Goal: Communication & Community: Answer question/provide support

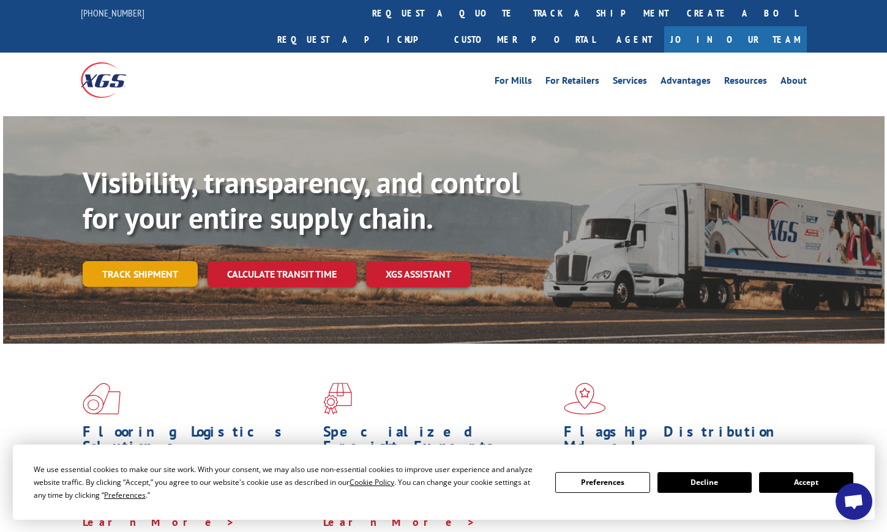
click at [154, 261] on link "Track shipment" at bounding box center [140, 274] width 115 height 26
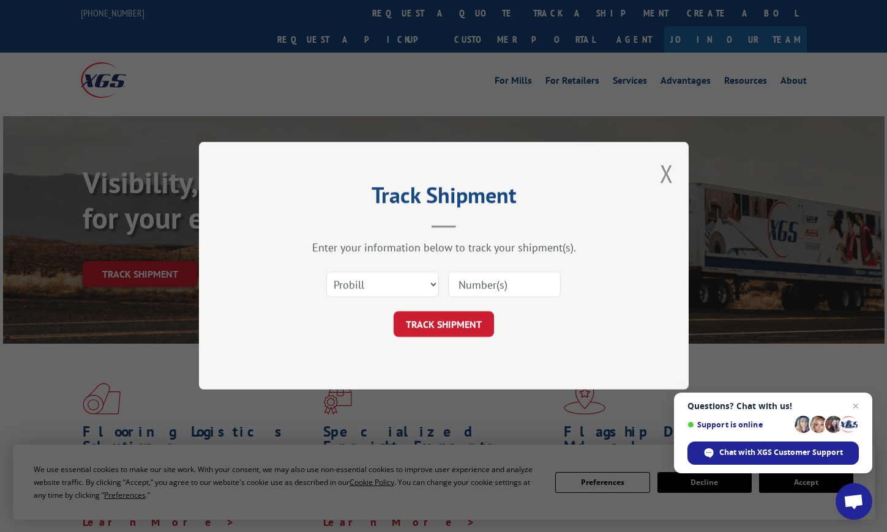
click at [498, 292] on input at bounding box center [504, 285] width 113 height 26
paste input "17001939"
type input "17001939"
click at [444, 330] on button "TRACK SHIPMENT" at bounding box center [444, 325] width 100 height 26
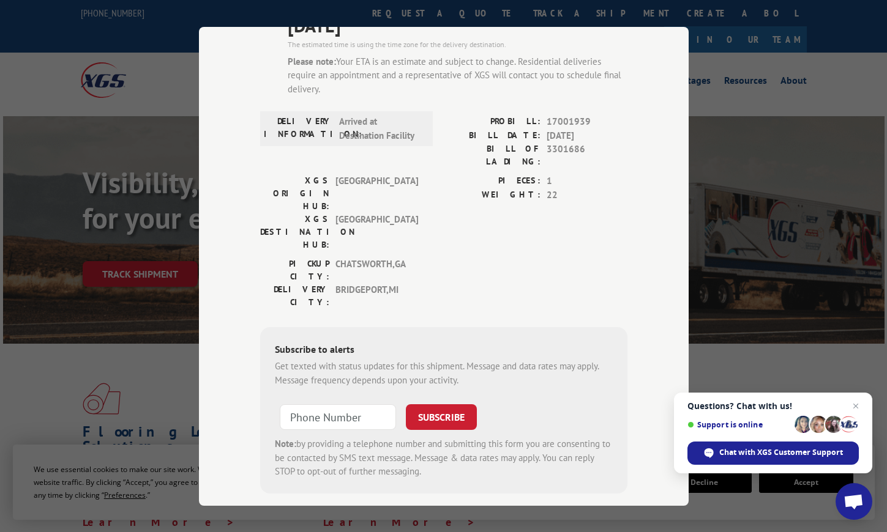
scroll to position [67, 0]
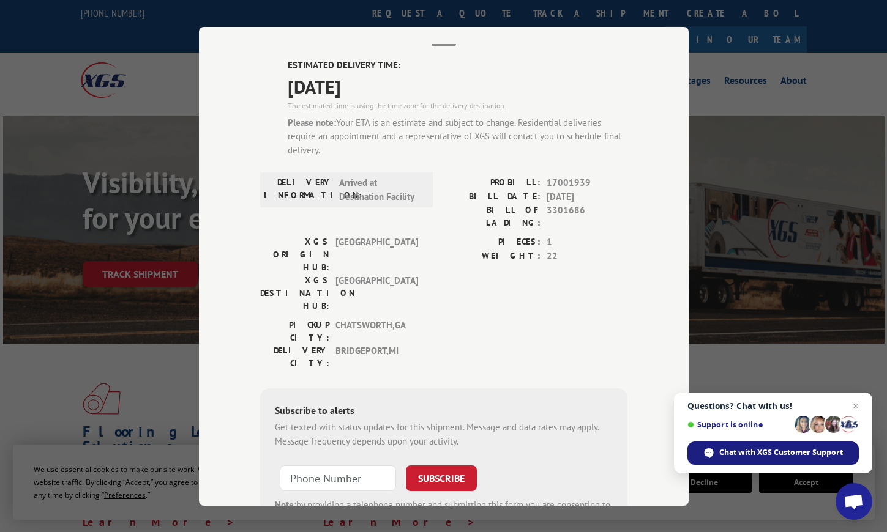
click at [756, 455] on span "Chat with XGS Customer Support" at bounding box center [781, 452] width 124 height 11
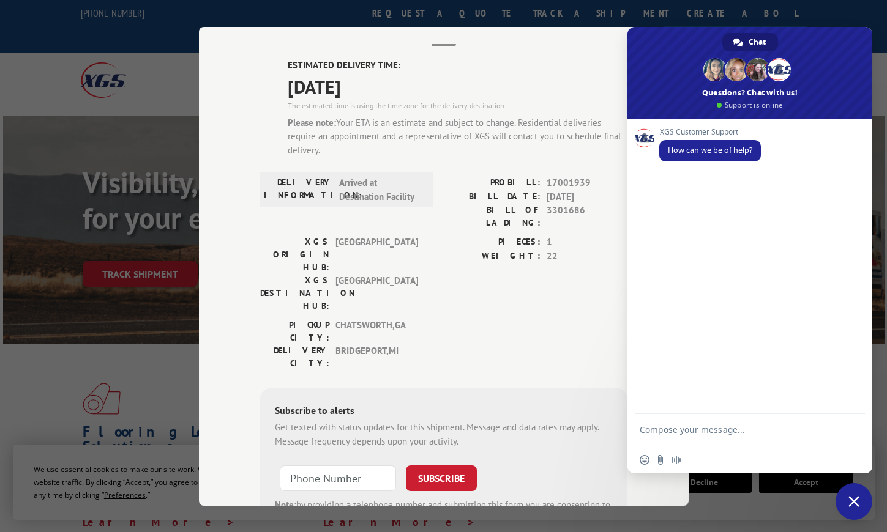
click at [744, 435] on textarea "Compose your message..." at bounding box center [736, 436] width 193 height 22
type textarea "Where is this order? 17001939"
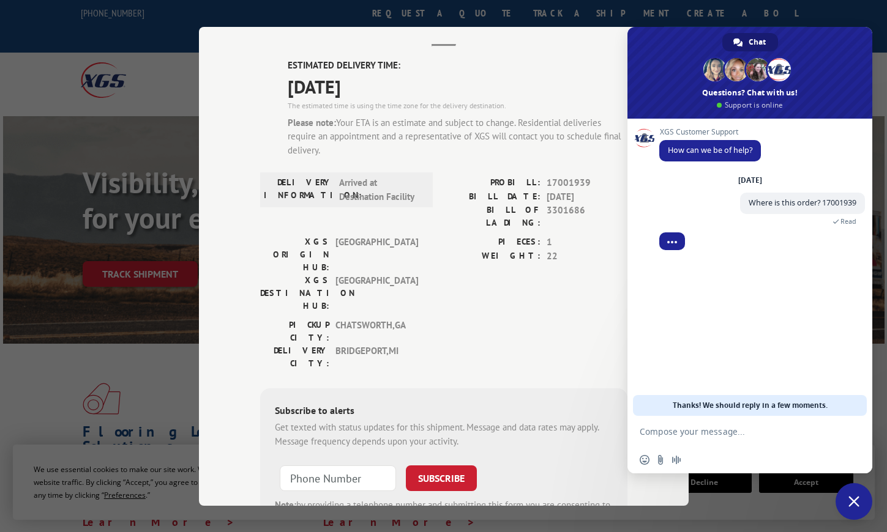
click at [777, 439] on form at bounding box center [736, 432] width 193 height 33
click at [736, 432] on textarea "Compose your message..." at bounding box center [736, 432] width 193 height 11
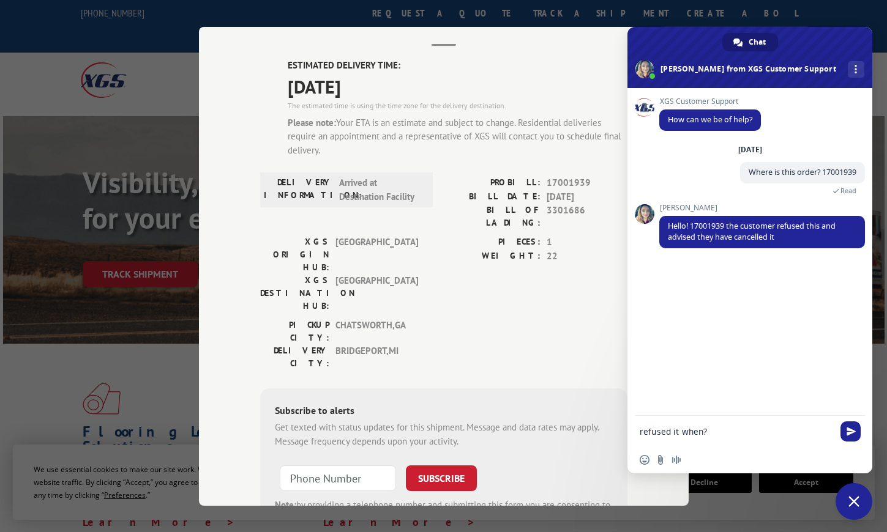
type textarea "refused it when?"
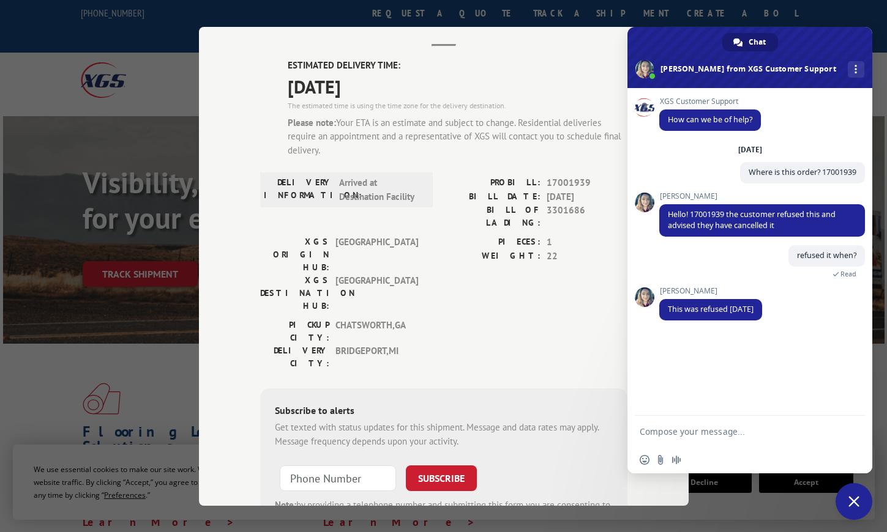
click at [778, 448] on div "Insert an emoji Send a file Audio message" at bounding box center [749, 460] width 245 height 27
click at [770, 438] on form at bounding box center [736, 432] width 193 height 33
click at [770, 428] on textarea "Compose your message..." at bounding box center [736, 432] width 193 height 11
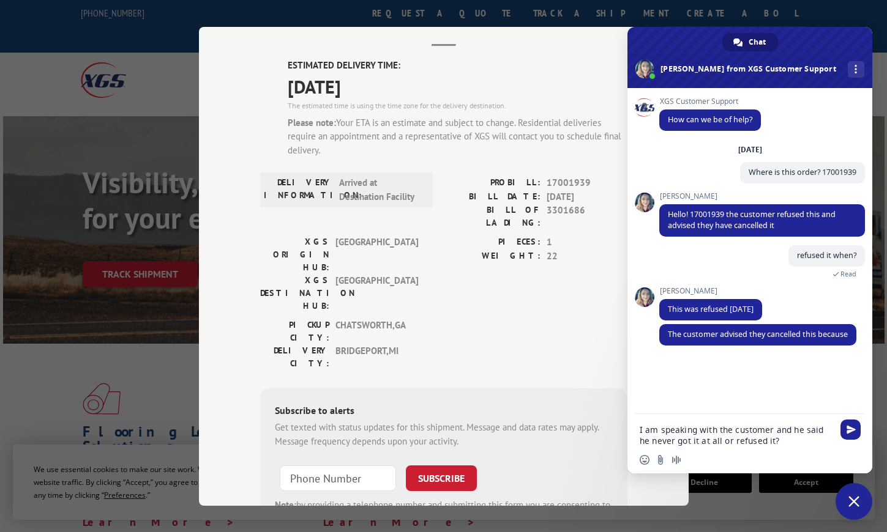
type textarea "I am speaking with the customer and he said he never got it at all or refused i…"
click at [850, 427] on span "Send" at bounding box center [850, 429] width 9 height 9
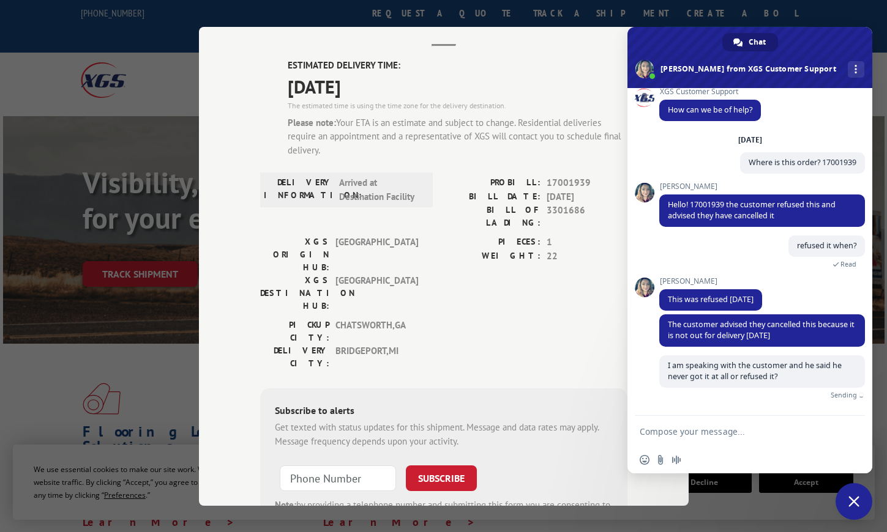
scroll to position [0, 0]
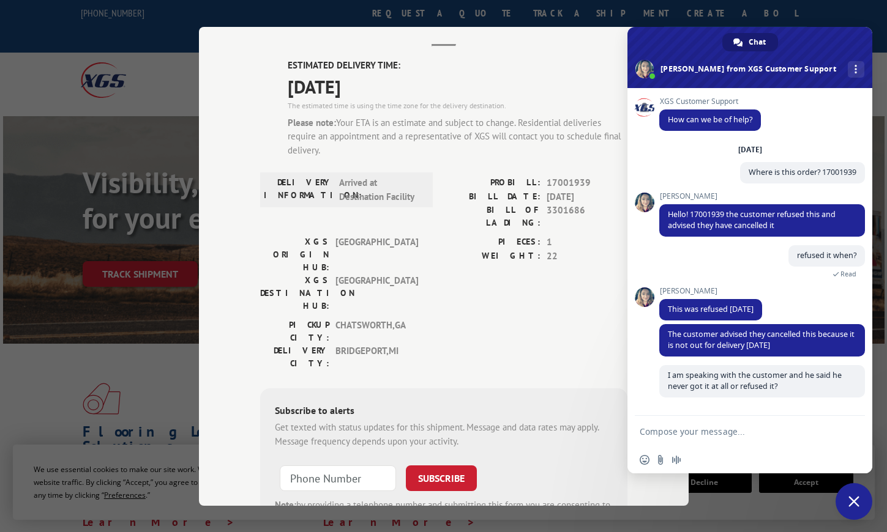
click at [763, 442] on form at bounding box center [736, 432] width 193 height 33
click at [758, 436] on textarea "Compose your message..." at bounding box center [736, 432] width 193 height 11
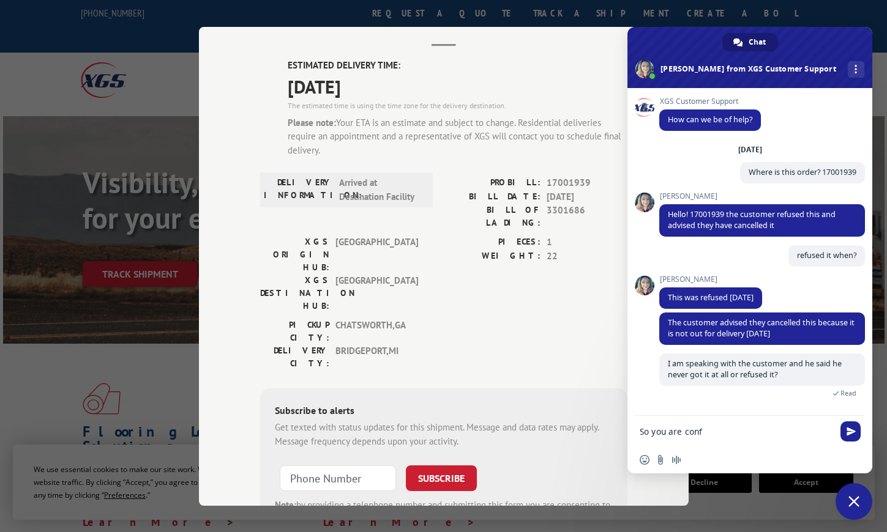
scroll to position [20, 0]
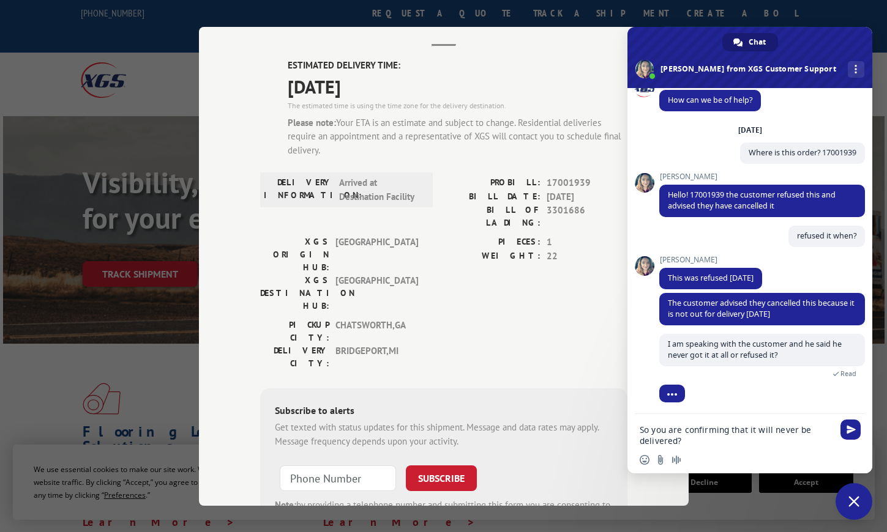
type textarea "So you are confirming that it will never be delivered?"
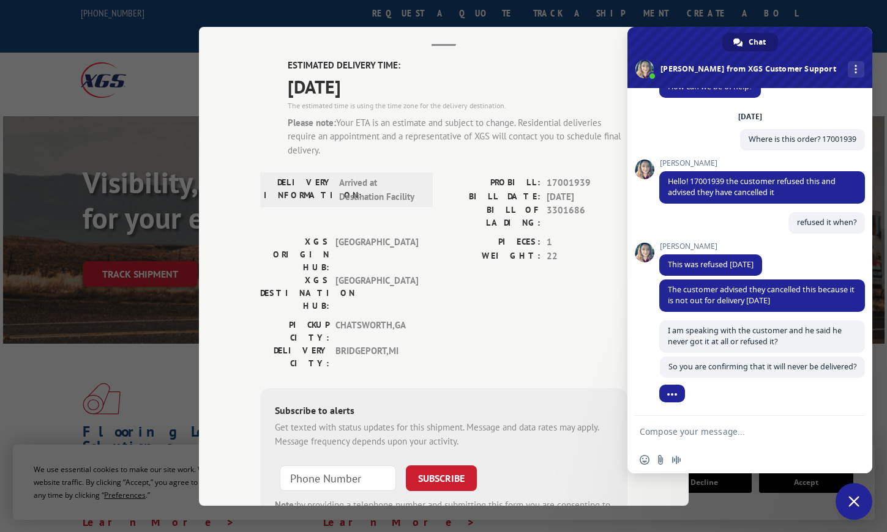
scroll to position [56, 0]
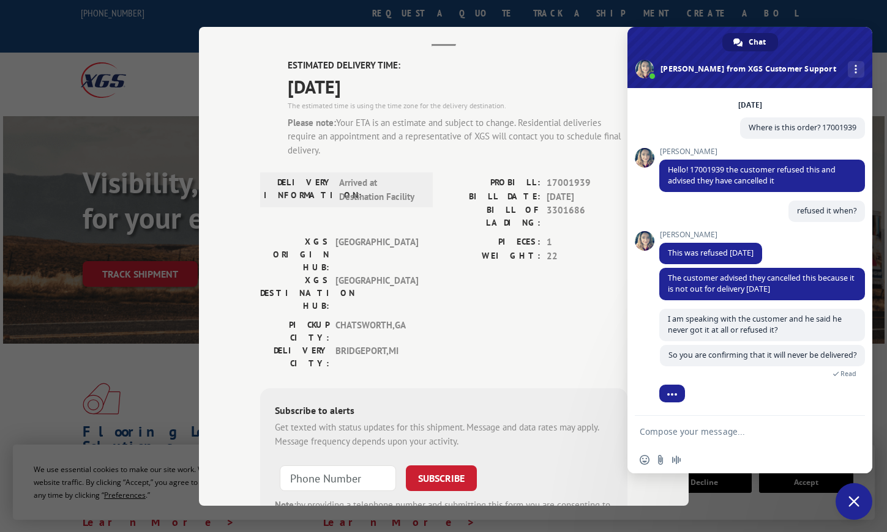
click at [751, 432] on textarea "Compose your message..." at bounding box center [736, 432] width 193 height 11
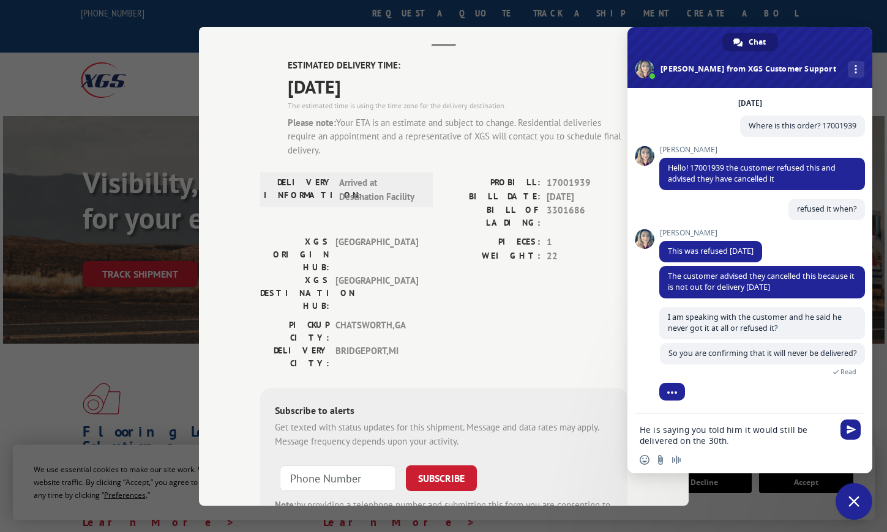
type textarea "He is saying you told him it would still be delivered on the 30th."
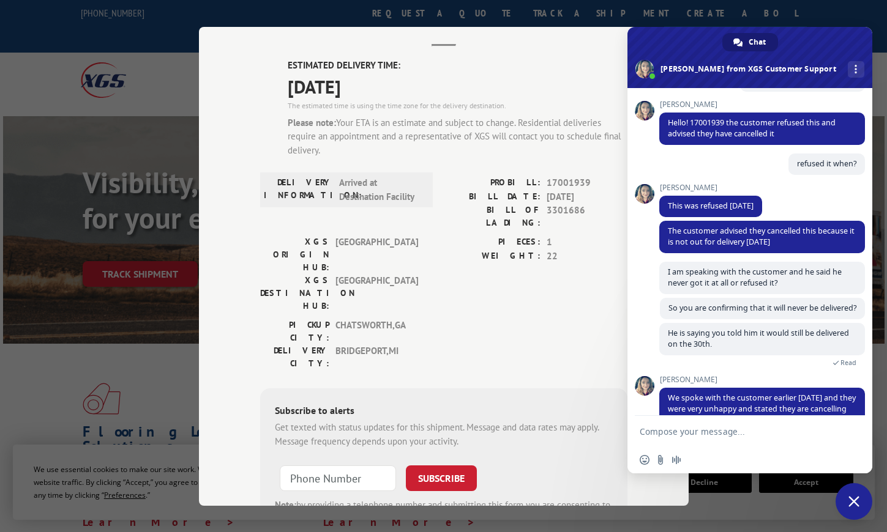
scroll to position [143, 0]
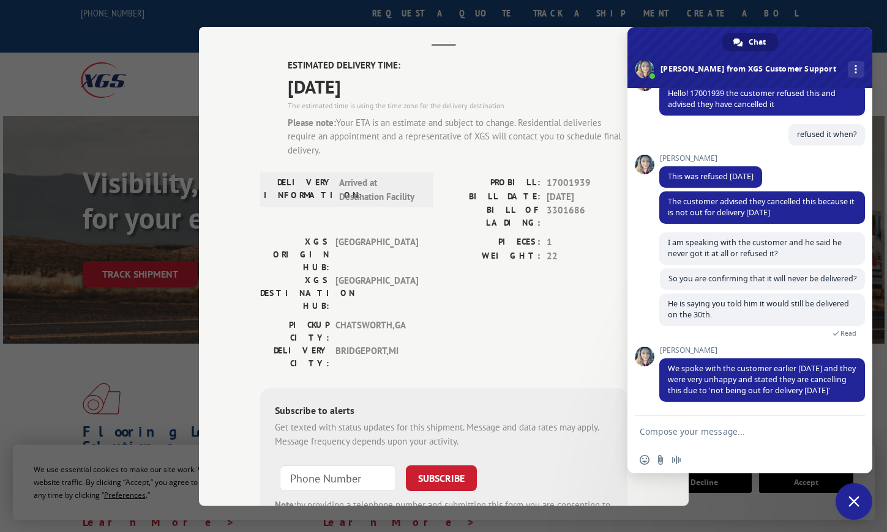
click at [761, 430] on textarea "Compose your message..." at bounding box center [736, 432] width 193 height 11
click at [740, 429] on textarea "Compose your message..." at bounding box center [736, 432] width 193 height 11
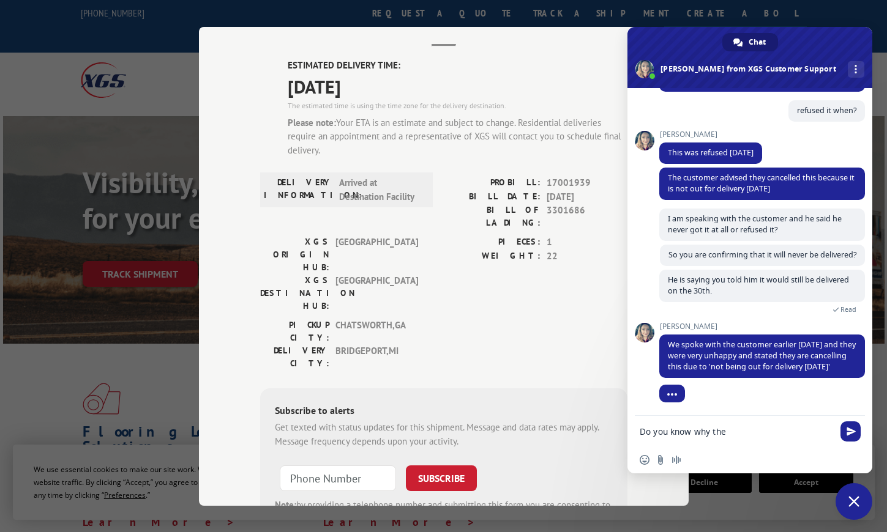
scroll to position [201, 0]
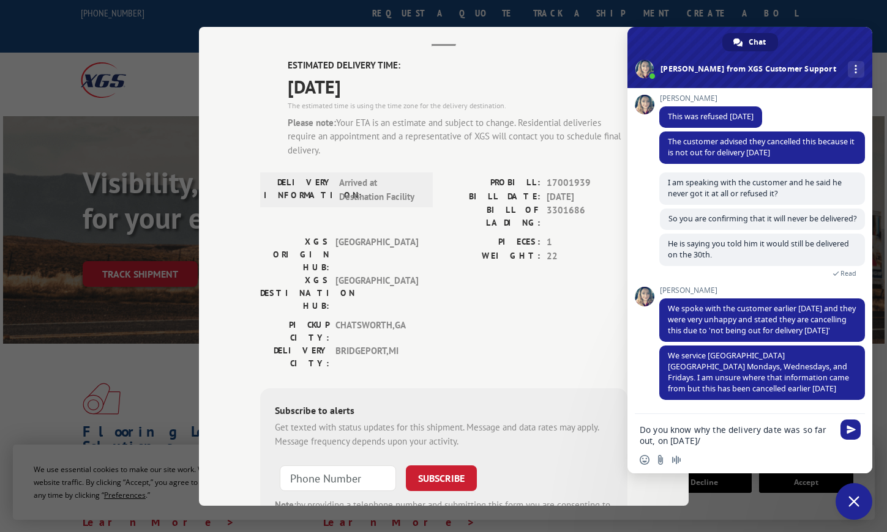
type textarea "Do you know why the delivery date was so far out, on [DATE]/"
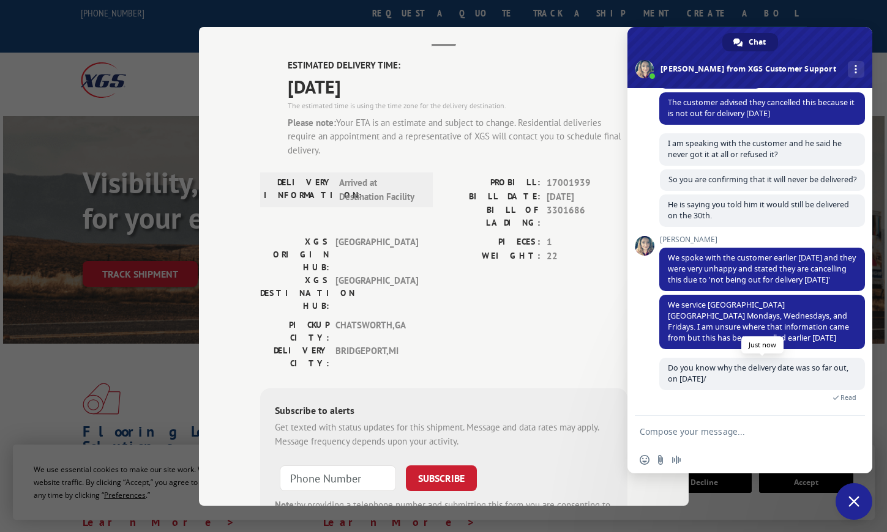
scroll to position [256, 0]
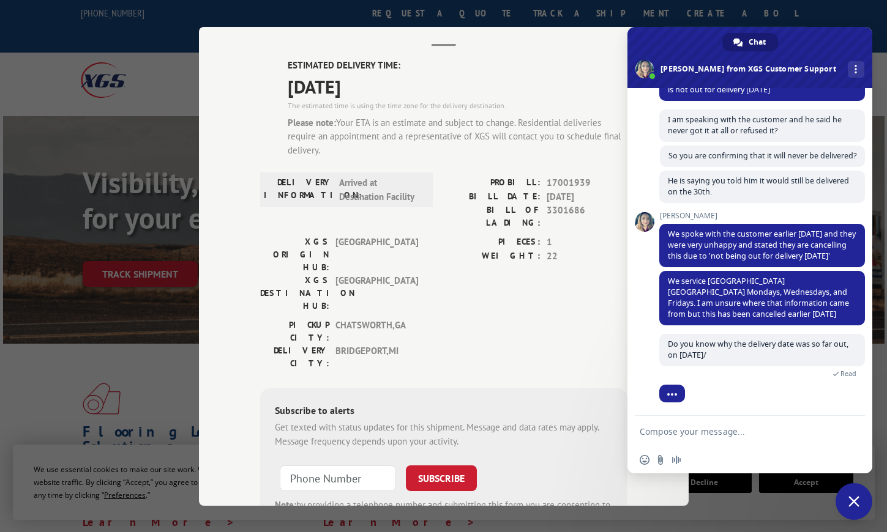
click at [728, 431] on textarea "Compose your message..." at bounding box center [736, 432] width 193 height 11
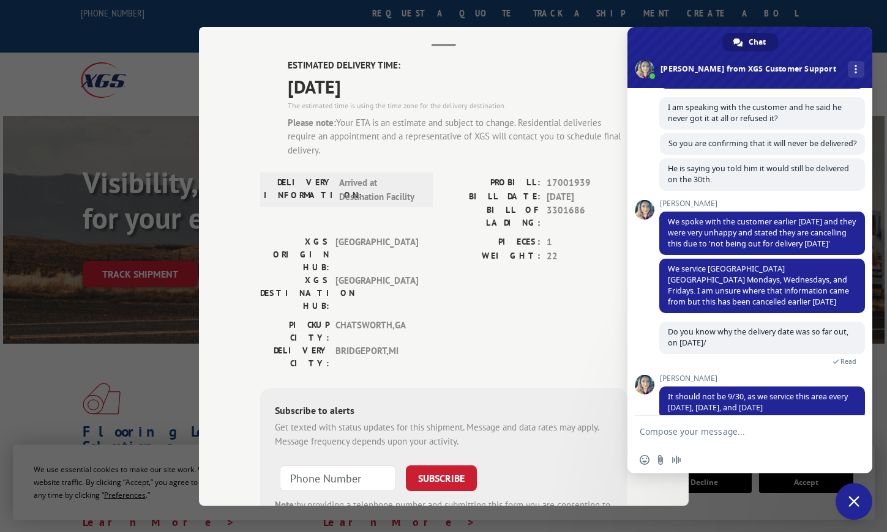
scroll to position [296, 0]
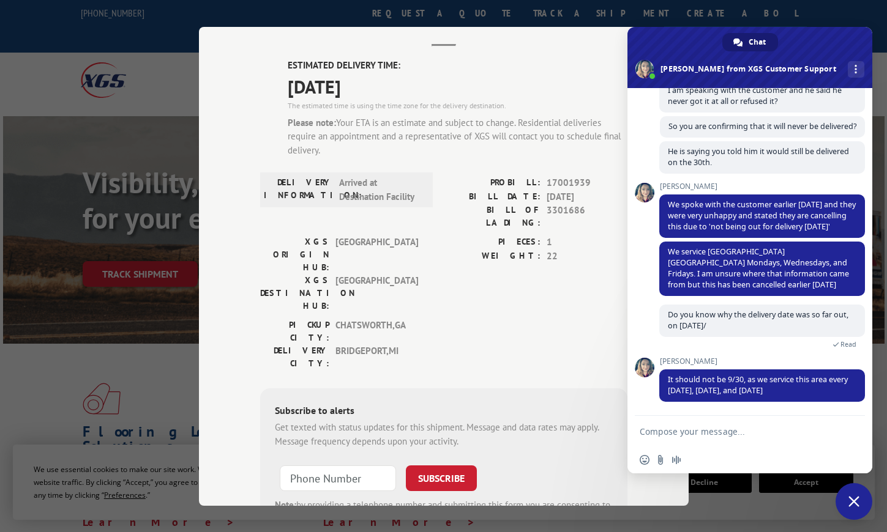
click at [765, 433] on textarea "Compose your message..." at bounding box center [736, 432] width 193 height 11
click at [763, 425] on form at bounding box center [736, 432] width 193 height 33
click at [763, 429] on textarea "Compose your message..." at bounding box center [736, 432] width 193 height 11
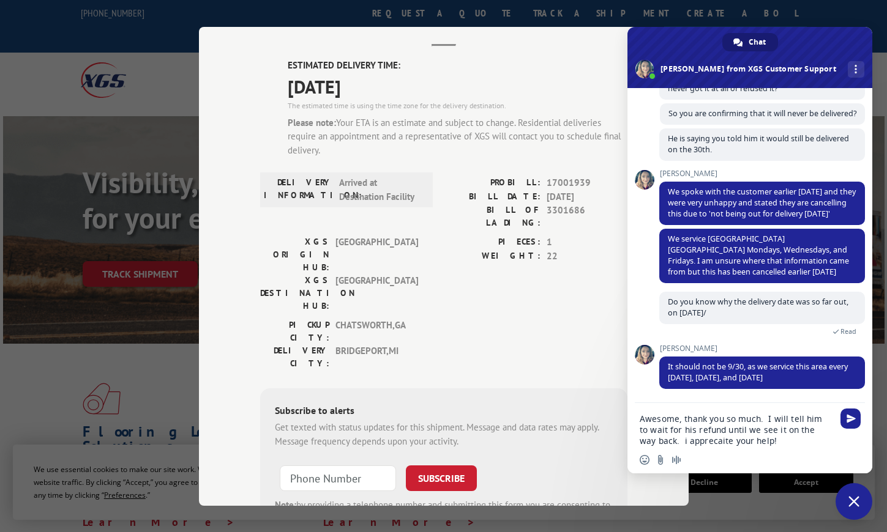
drag, startPoint x: 689, startPoint y: 444, endPoint x: 676, endPoint y: 441, distance: 13.1
click at [668, 444] on textarea "Awesome, thank you so much. I will tell him to wait for his refund until we see…" at bounding box center [736, 430] width 193 height 33
click at [761, 418] on textarea "Awesome, thank you so much. I will tell him to wait for his refund until we see…" at bounding box center [736, 430] width 193 height 33
type textarea "Awesome, thank you so much. I will tell him to wait for his refund until we see…"
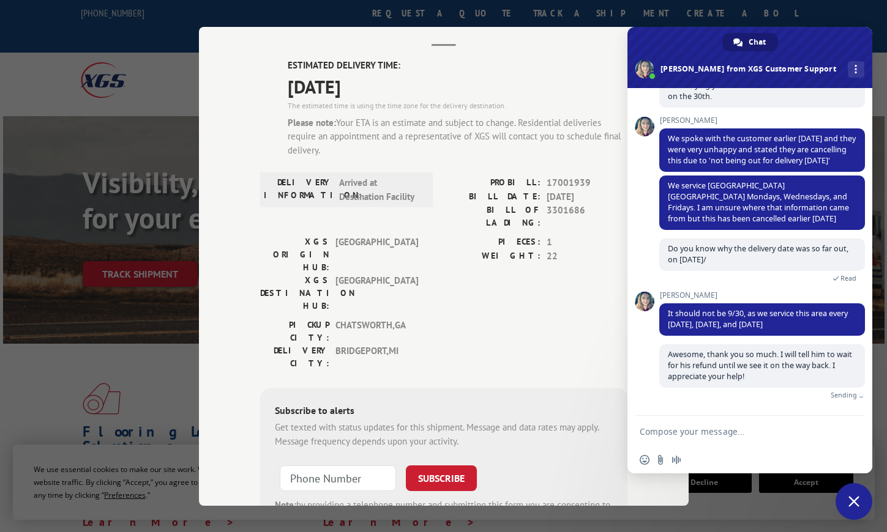
scroll to position [348, 0]
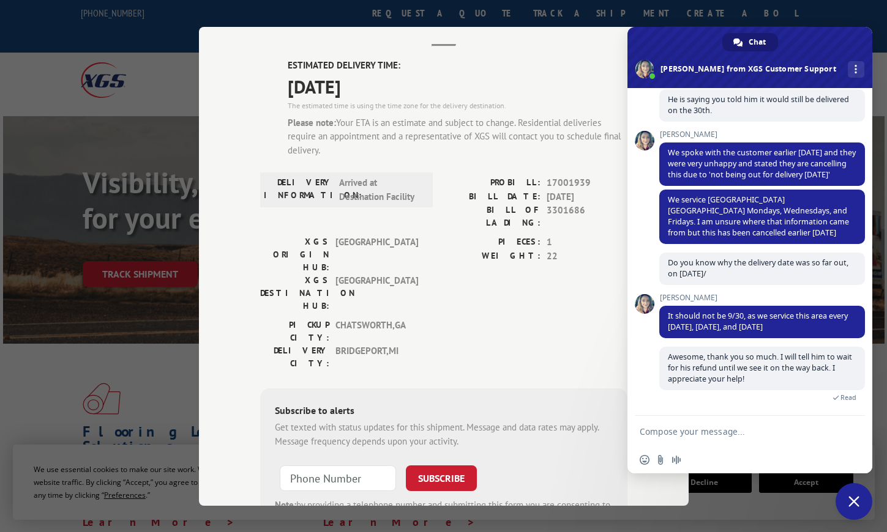
click at [761, 424] on form at bounding box center [736, 432] width 193 height 33
click at [762, 430] on textarea "Compose your message..." at bounding box center [736, 432] width 193 height 11
type textarea "How long will it take tracking to update?"
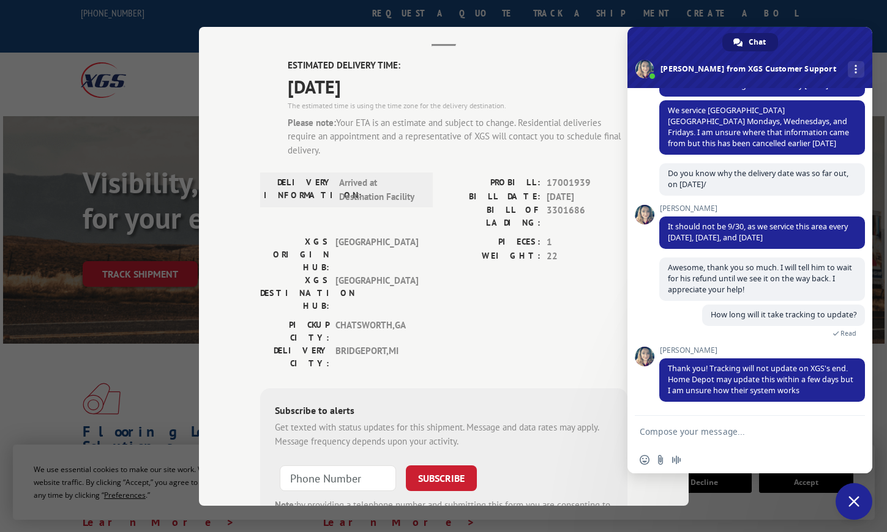
scroll to position [461, 0]
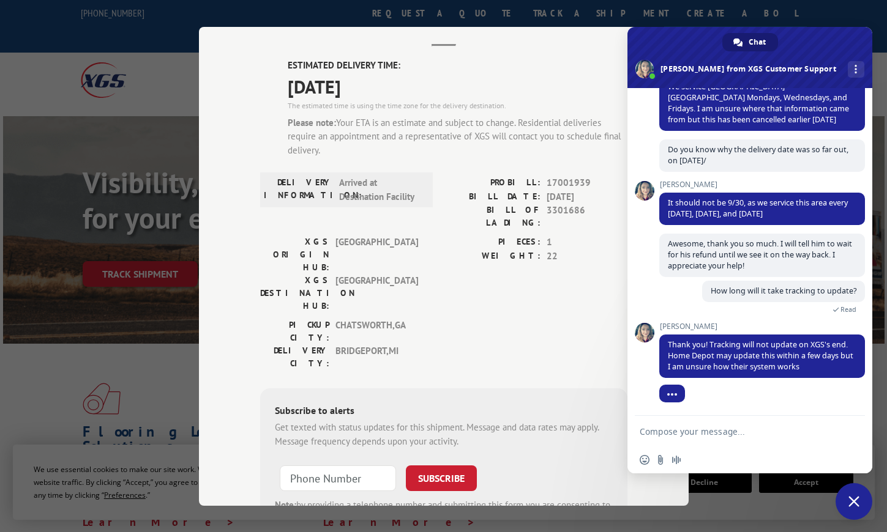
click at [760, 442] on form at bounding box center [736, 432] width 193 height 33
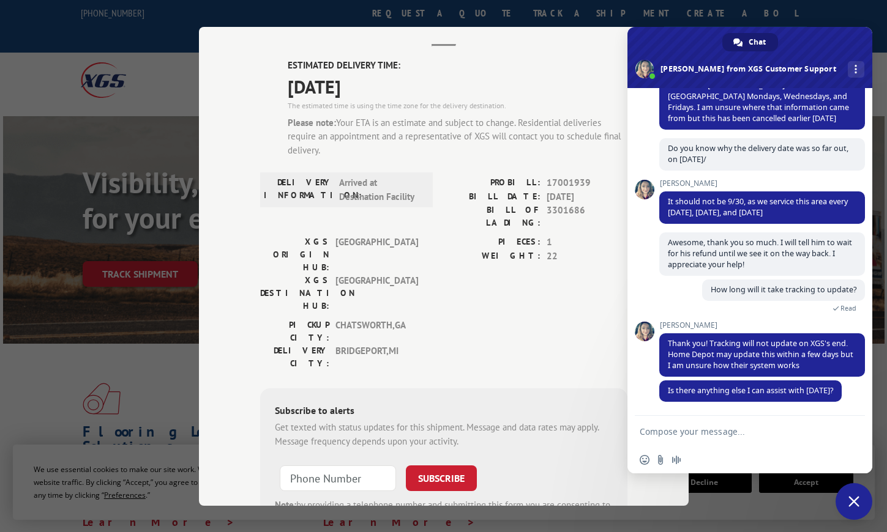
click at [736, 429] on textarea "Compose your message..." at bounding box center [736, 432] width 193 height 11
type textarea "No, you have been great, thank you so much!"
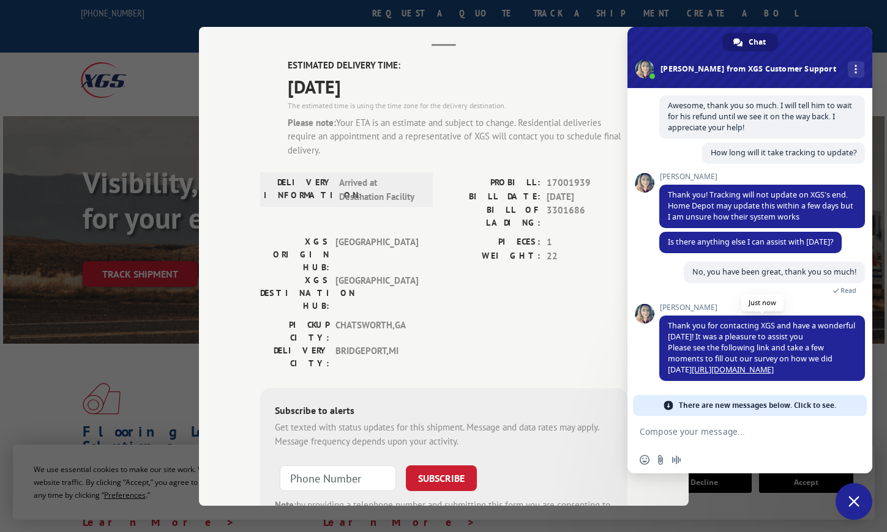
scroll to position [578, 0]
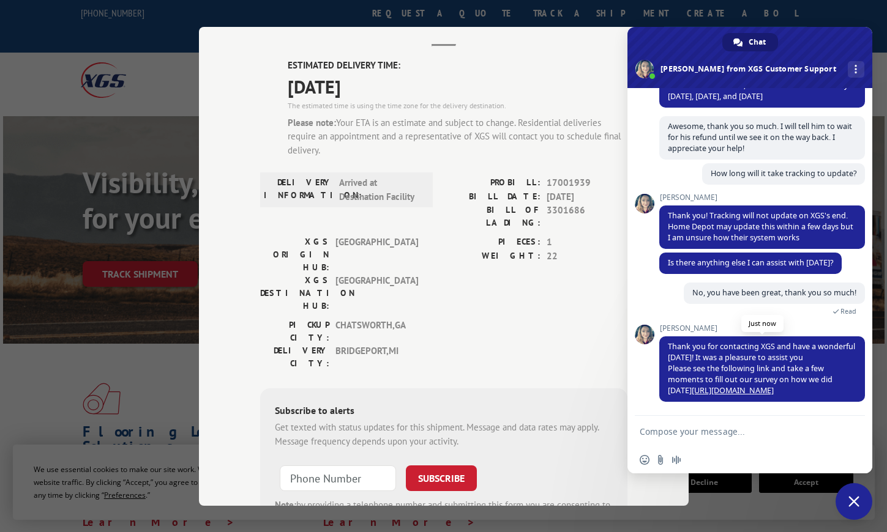
click at [748, 386] on link "[URL][DOMAIN_NAME]" at bounding box center [733, 391] width 82 height 10
